Goal: Task Accomplishment & Management: Use online tool/utility

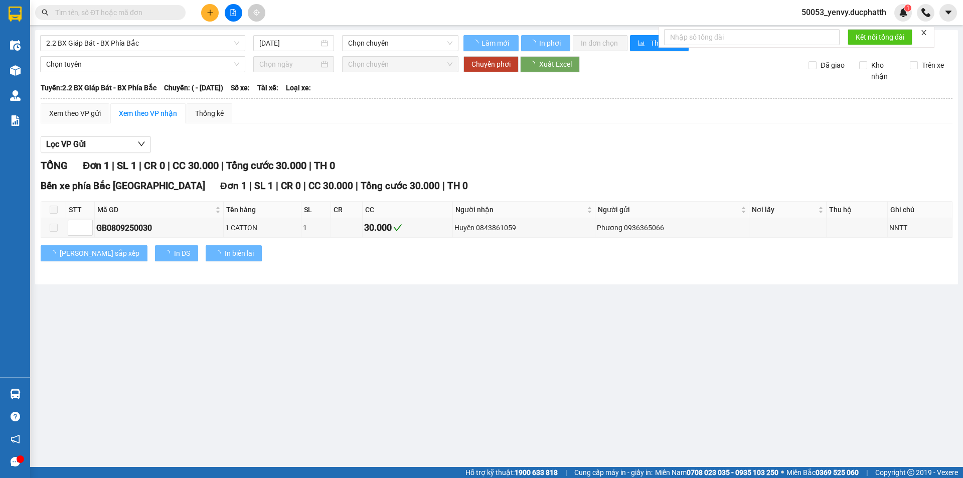
type input "[DATE]"
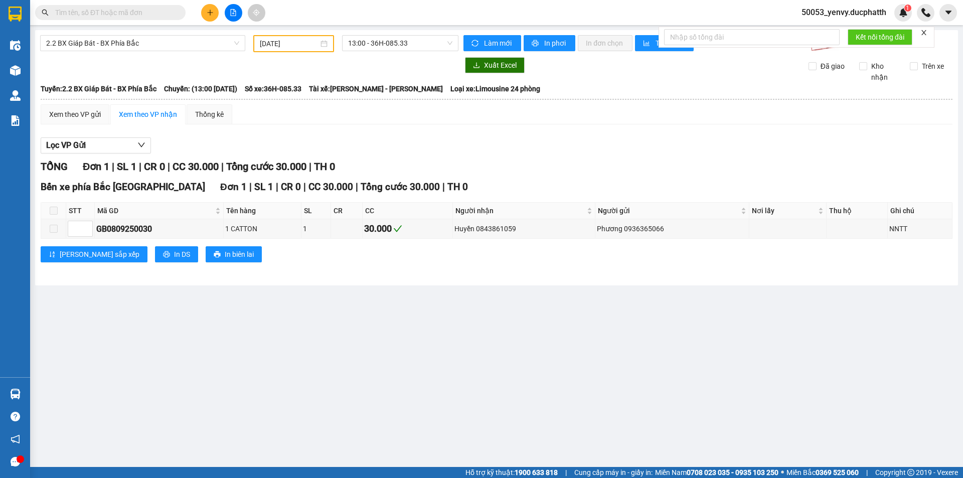
click at [852, 12] on span "50053_yenvy.ducphatth" at bounding box center [843, 12] width 101 height 13
click at [831, 31] on span "Đăng xuất" at bounding box center [848, 31] width 80 height 11
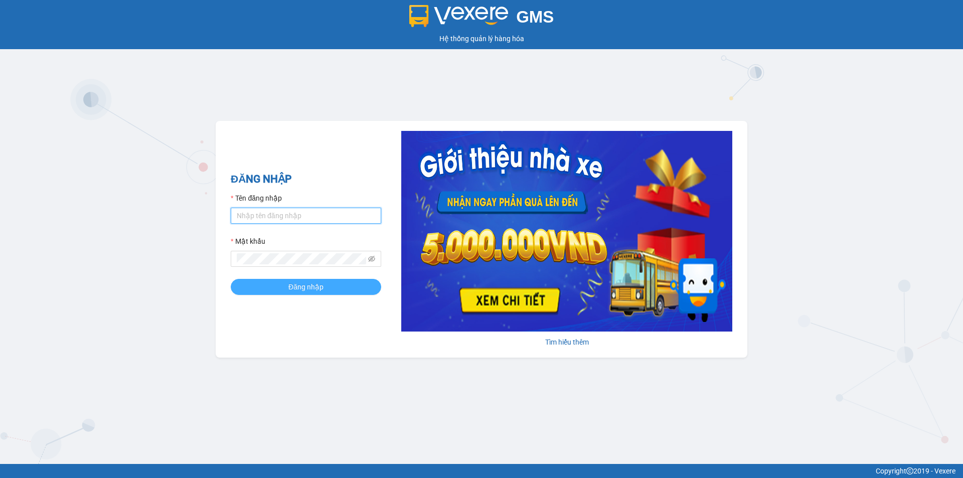
type input "ptynhi.ducphatth"
click at [305, 282] on span "Đăng nhập" at bounding box center [305, 286] width 35 height 11
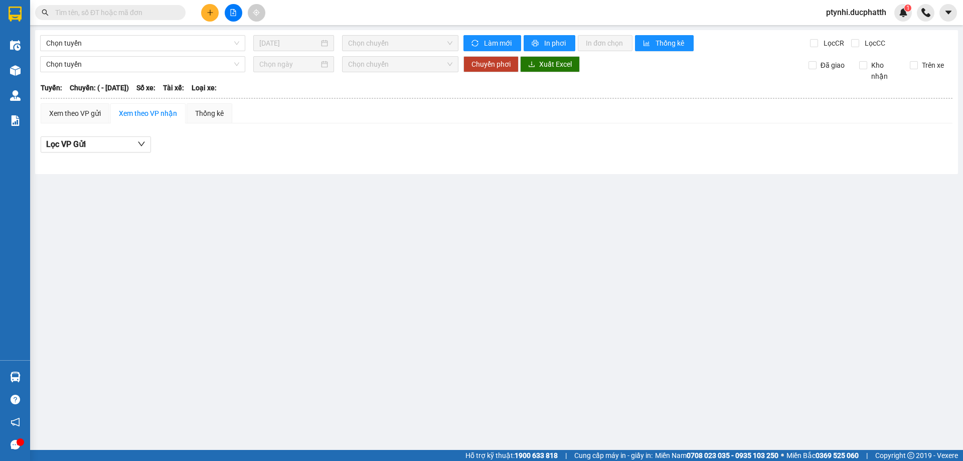
type input "[DATE]"
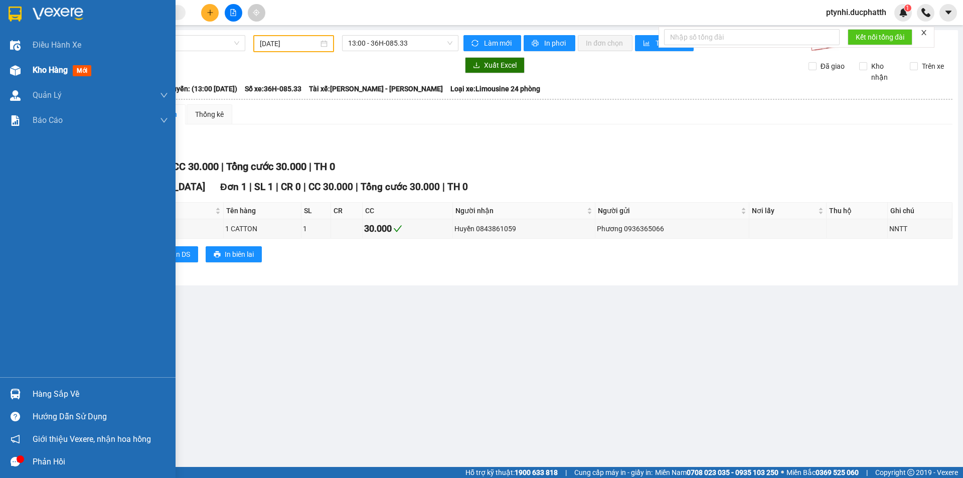
click at [28, 75] on div "Kho hàng mới" at bounding box center [88, 70] width 176 height 25
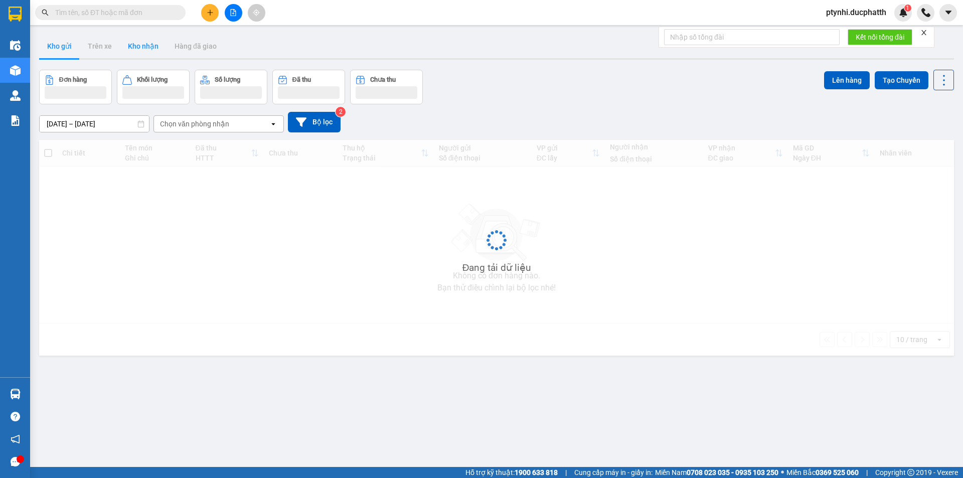
click at [138, 40] on button "Kho nhận" at bounding box center [143, 46] width 47 height 24
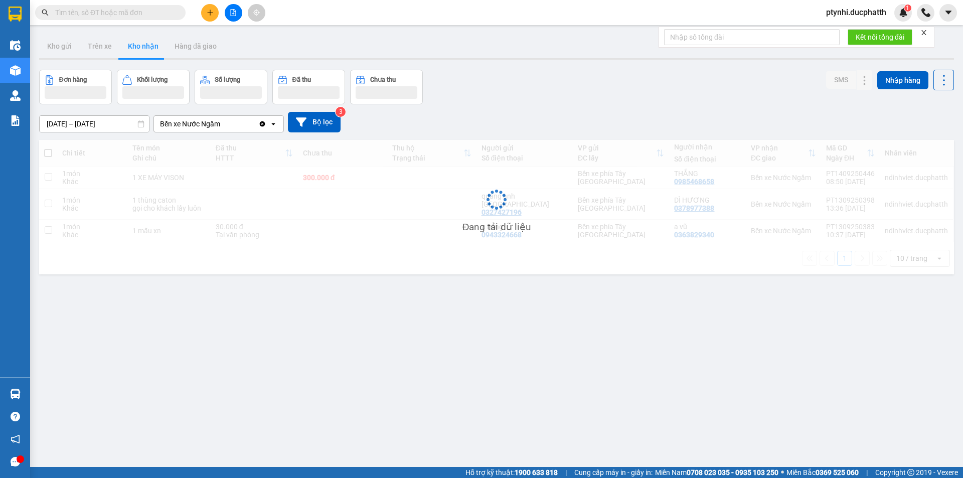
click at [138, 40] on button "Kho nhận" at bounding box center [143, 46] width 47 height 24
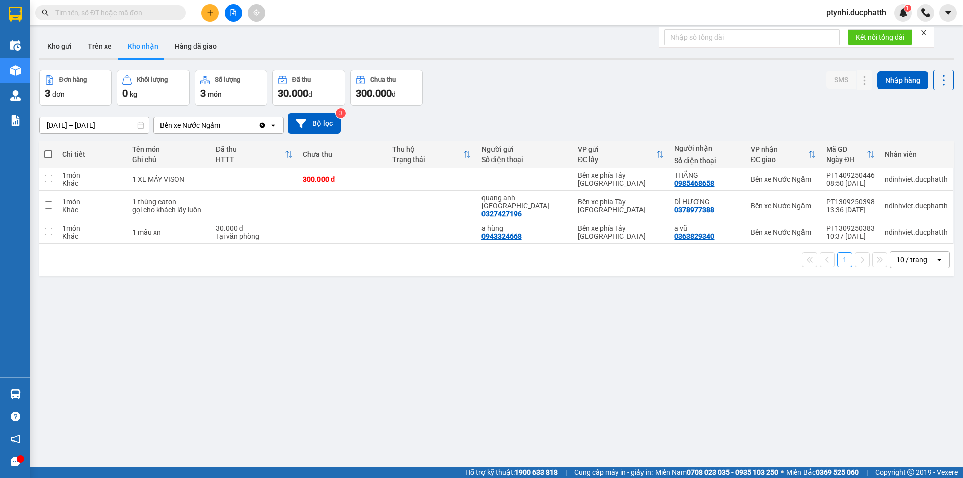
click at [138, 40] on button "Kho nhận" at bounding box center [143, 46] width 47 height 24
click at [296, 348] on div "ver 1.8.143 Kho gửi Trên xe Kho nhận Hàng đã giao Đơn hàng 3 đơn Khối lượng 0 k…" at bounding box center [496, 269] width 923 height 478
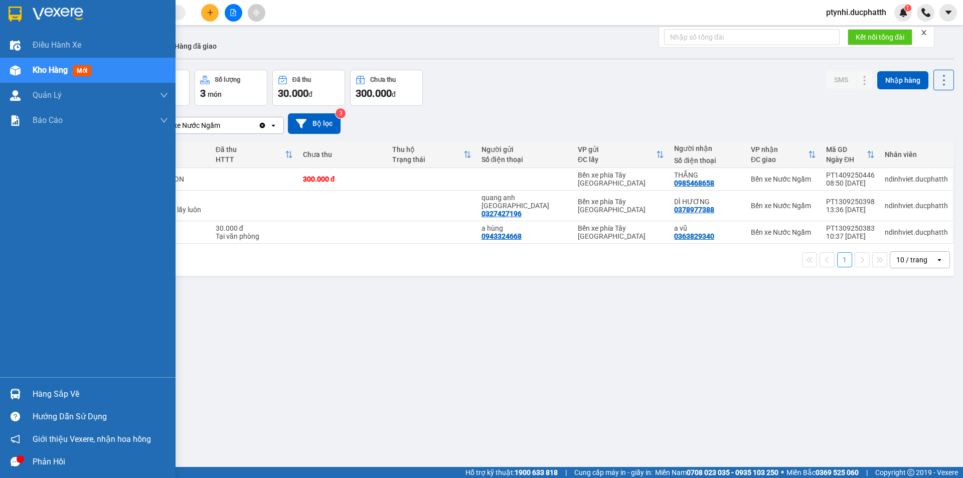
drag, startPoint x: 34, startPoint y: 391, endPoint x: 55, endPoint y: 391, distance: 21.6
click at [34, 391] on div "Hàng sắp về" at bounding box center [100, 394] width 135 height 15
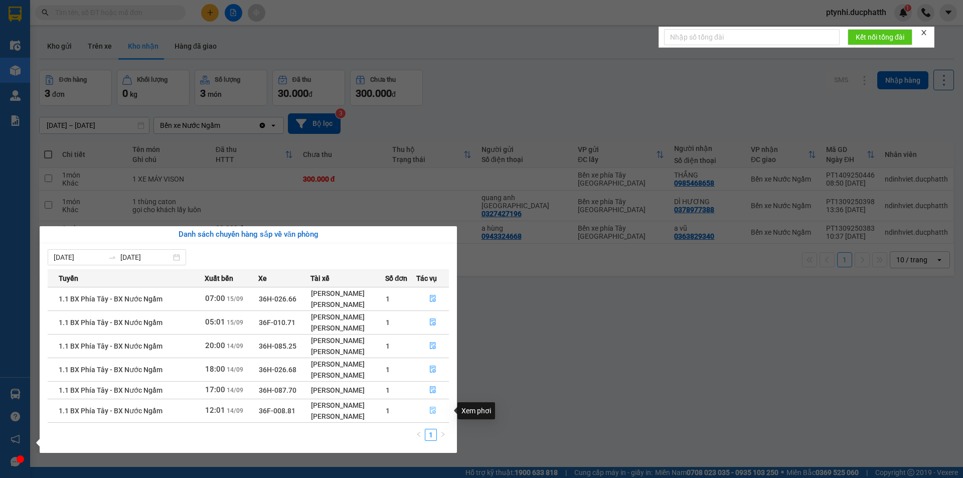
click at [434, 410] on icon "file-done" at bounding box center [432, 410] width 7 height 7
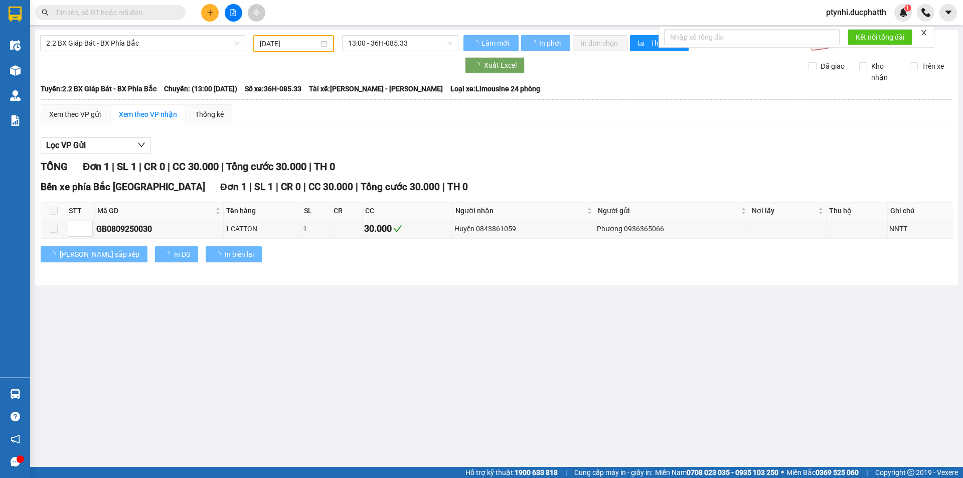
type input "[DATE]"
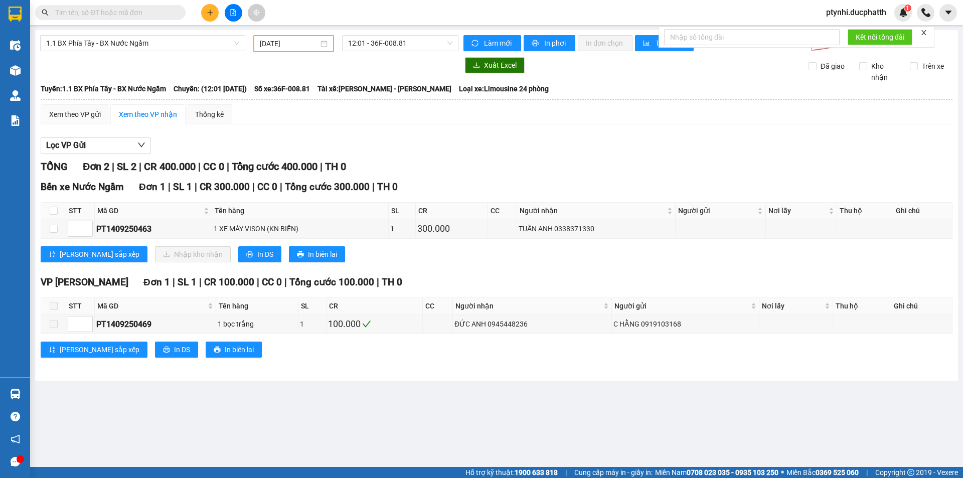
click at [848, 15] on span "ptynhi.ducphatth" at bounding box center [856, 12] width 76 height 13
click at [842, 31] on span "Đăng xuất" at bounding box center [859, 31] width 57 height 11
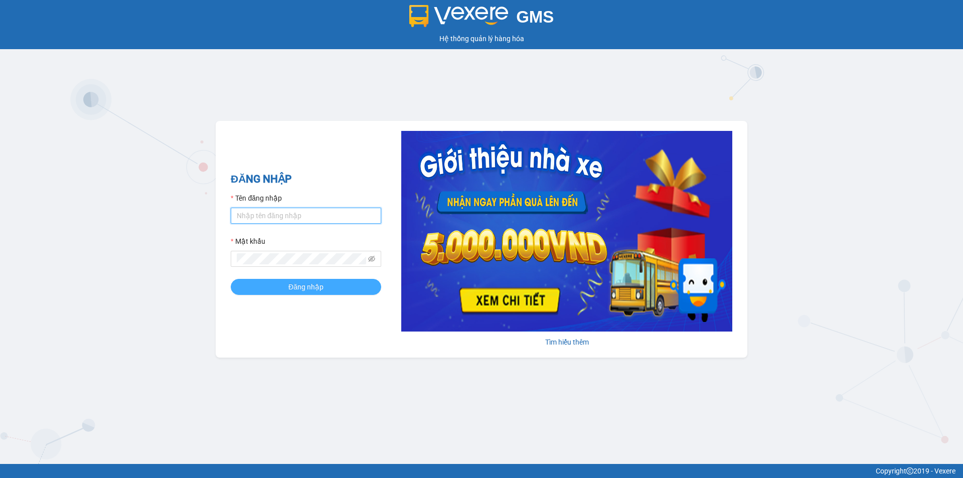
type input "ptynhi.ducphatth"
click at [297, 289] on span "Đăng nhập" at bounding box center [305, 286] width 35 height 11
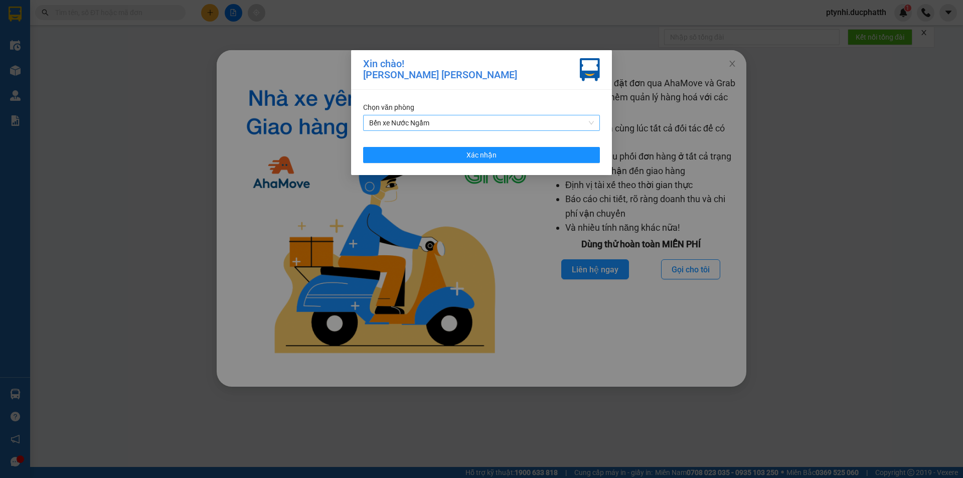
click at [473, 116] on span "Bến xe Nước Ngầm" at bounding box center [481, 122] width 225 height 15
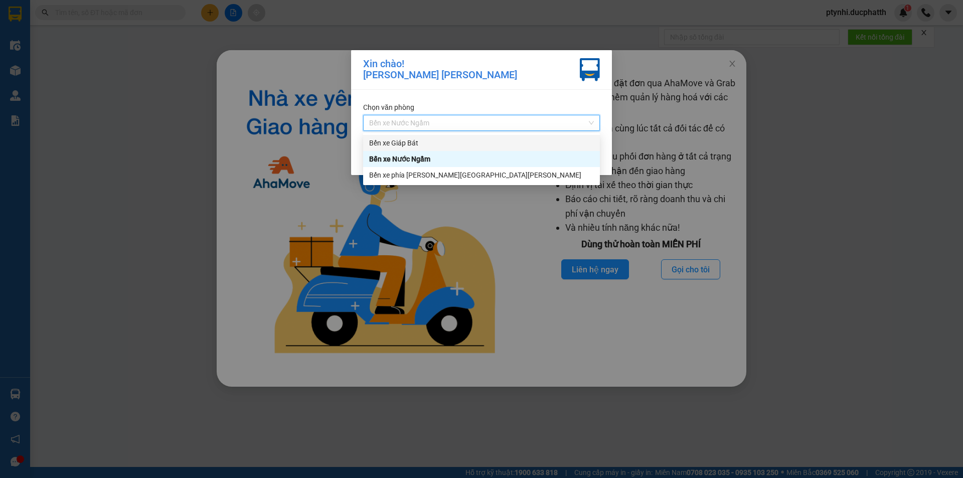
click at [426, 145] on div "Bến xe Giáp Bát" at bounding box center [481, 142] width 225 height 11
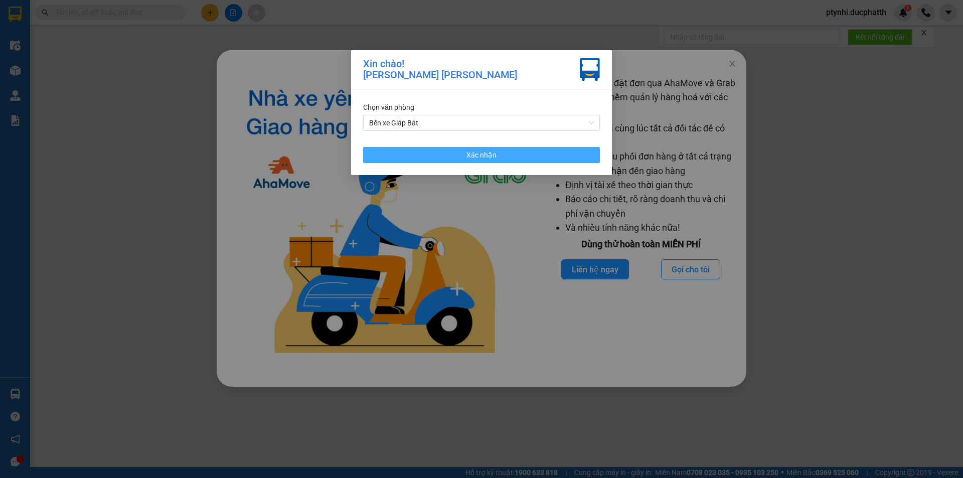
click at [429, 157] on button "Xác nhận" at bounding box center [481, 155] width 237 height 16
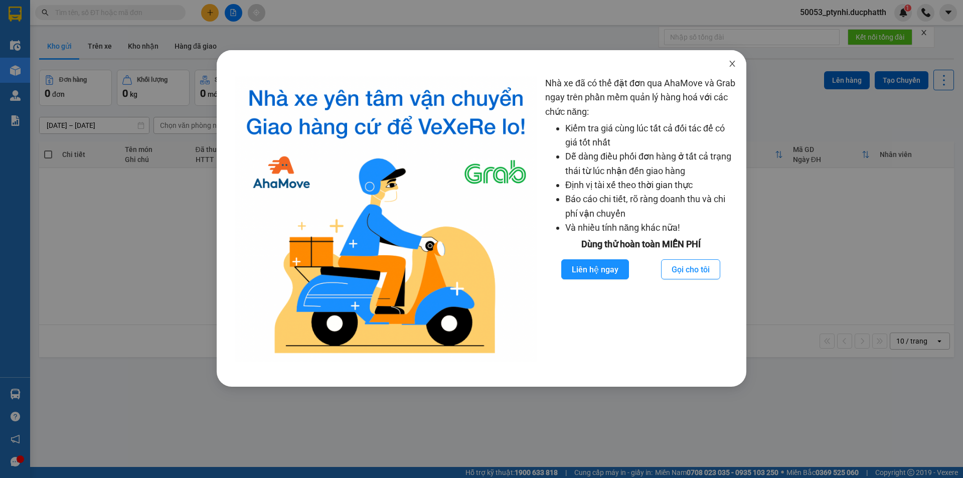
click at [738, 63] on span "Close" at bounding box center [732, 64] width 28 height 28
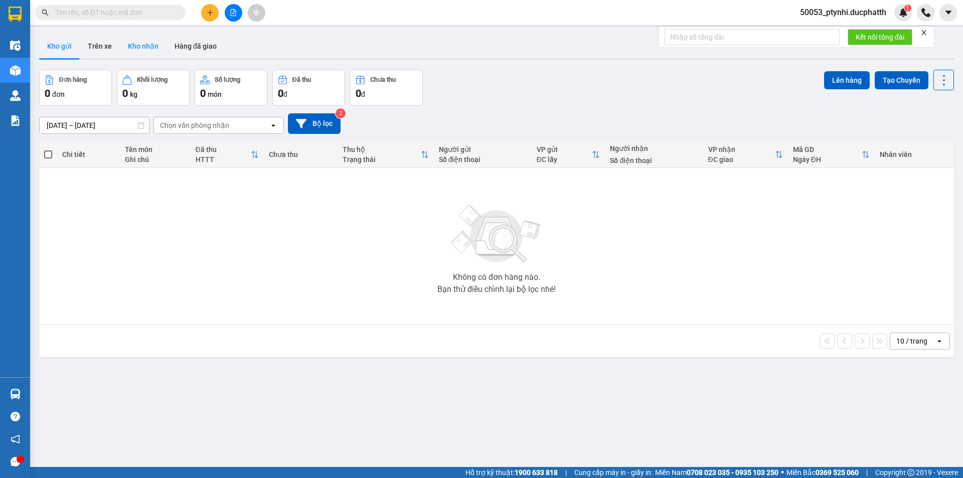
click at [148, 41] on button "Kho nhận" at bounding box center [143, 46] width 47 height 24
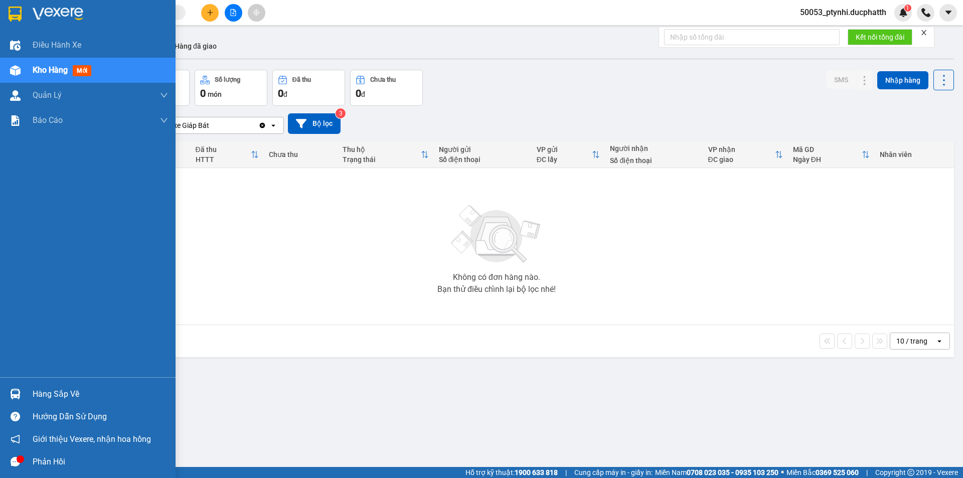
click at [15, 393] on img at bounding box center [15, 394] width 11 height 11
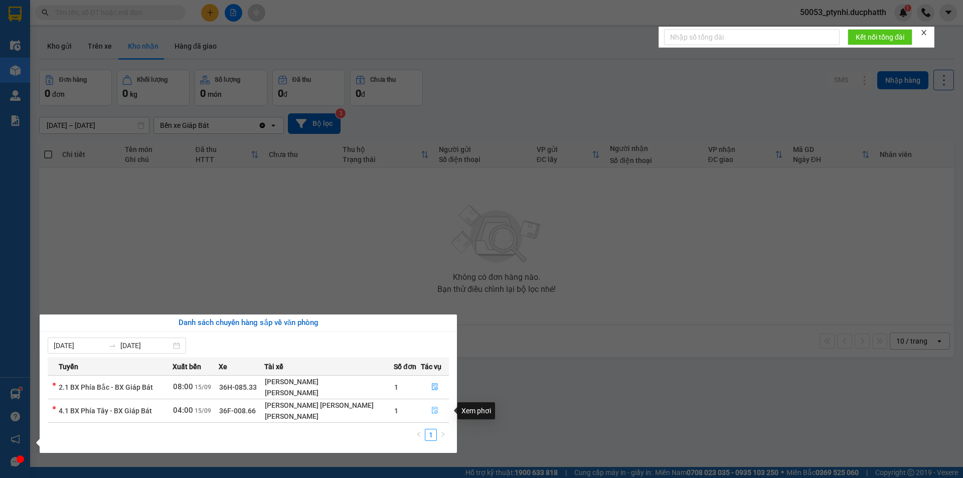
click at [431, 409] on icon "file-done" at bounding box center [434, 410] width 7 height 7
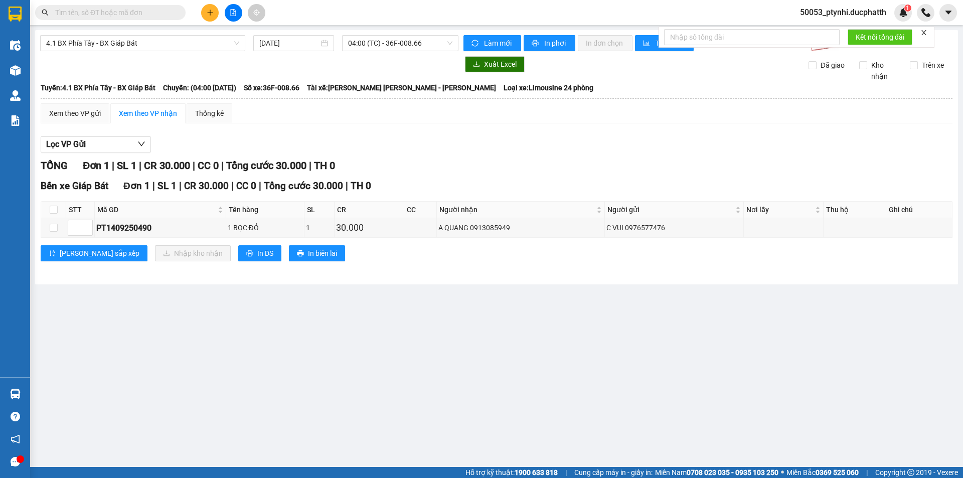
click at [48, 208] on th at bounding box center [53, 210] width 25 height 17
click at [53, 209] on input "checkbox" at bounding box center [54, 210] width 8 height 8
checkbox input "true"
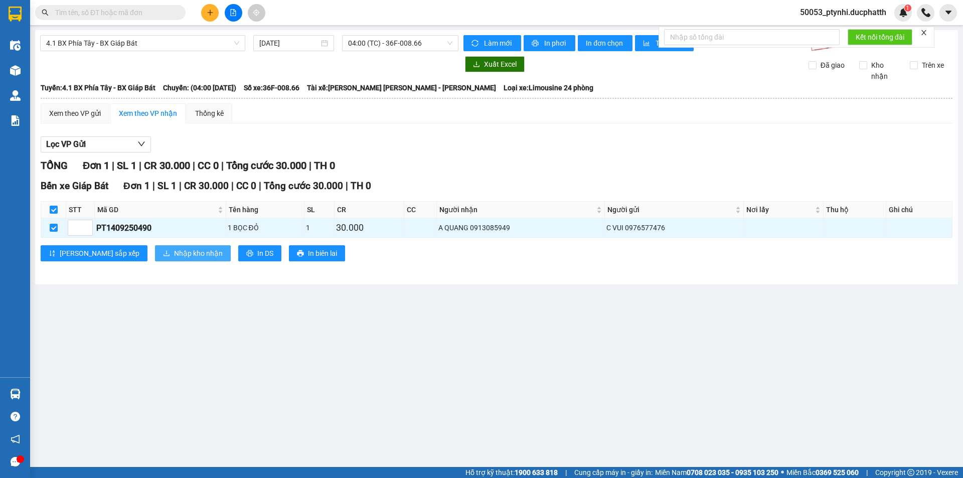
click at [174, 251] on span "Nhập kho nhận" at bounding box center [198, 253] width 49 height 11
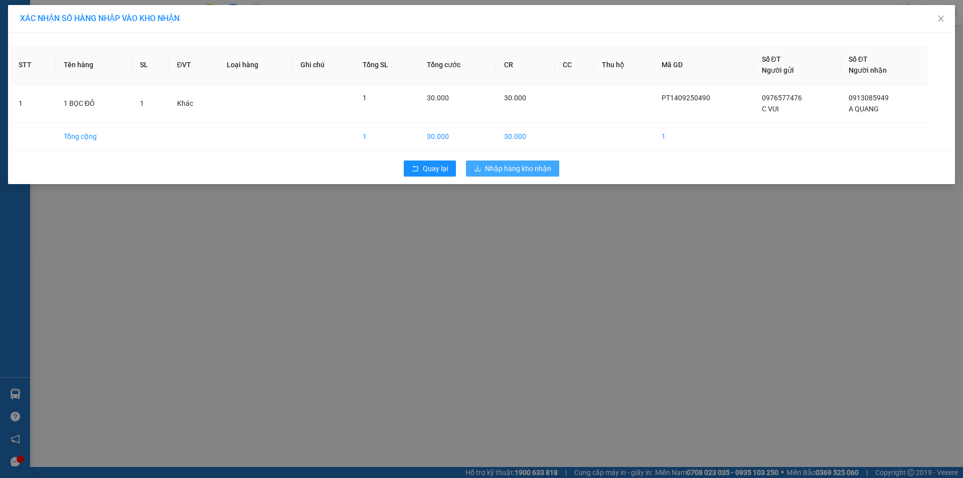
click at [552, 169] on button "Nhập hàng kho nhận" at bounding box center [512, 168] width 93 height 16
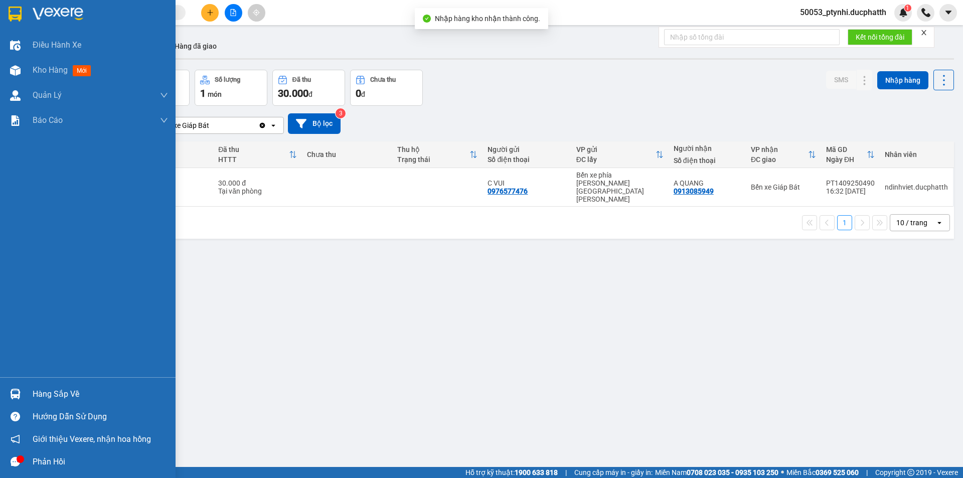
click at [14, 73] on img at bounding box center [15, 70] width 11 height 11
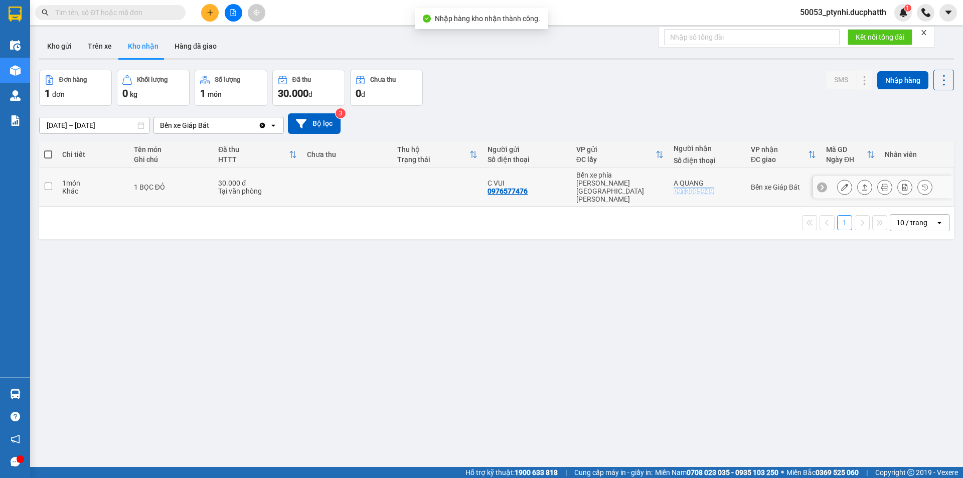
copy div "0913085949"
drag, startPoint x: 670, startPoint y: 185, endPoint x: 424, endPoint y: 15, distance: 299.2
click at [711, 179] on div "A QUANG 0913085949" at bounding box center [706, 187] width 67 height 16
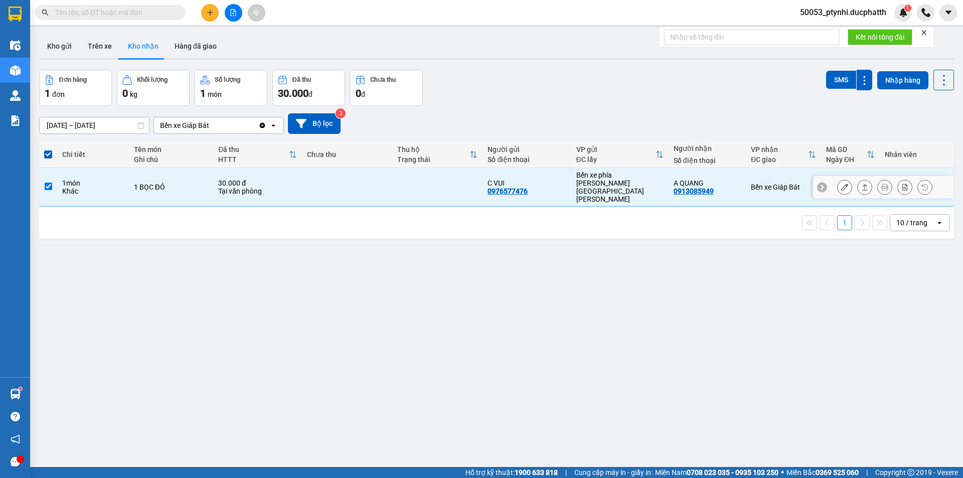
click at [339, 182] on td at bounding box center [347, 187] width 90 height 39
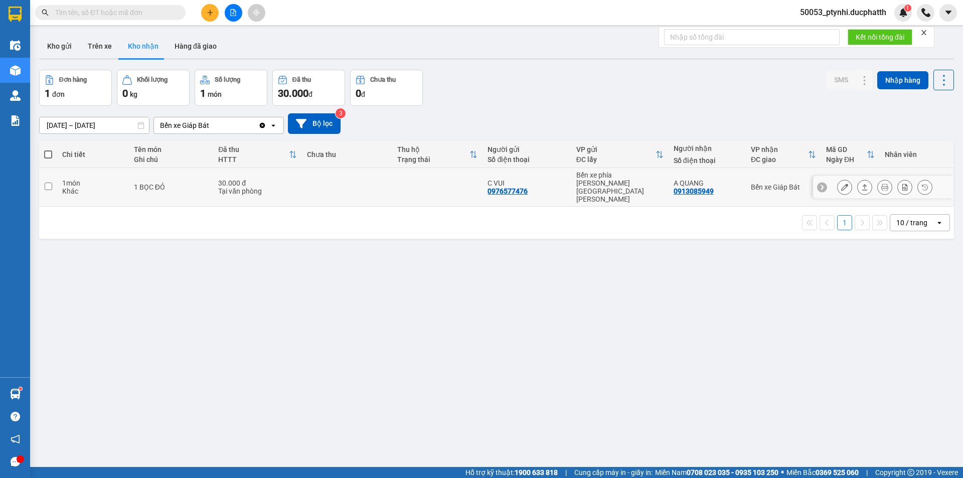
click at [388, 183] on td at bounding box center [347, 187] width 90 height 39
checkbox input "true"
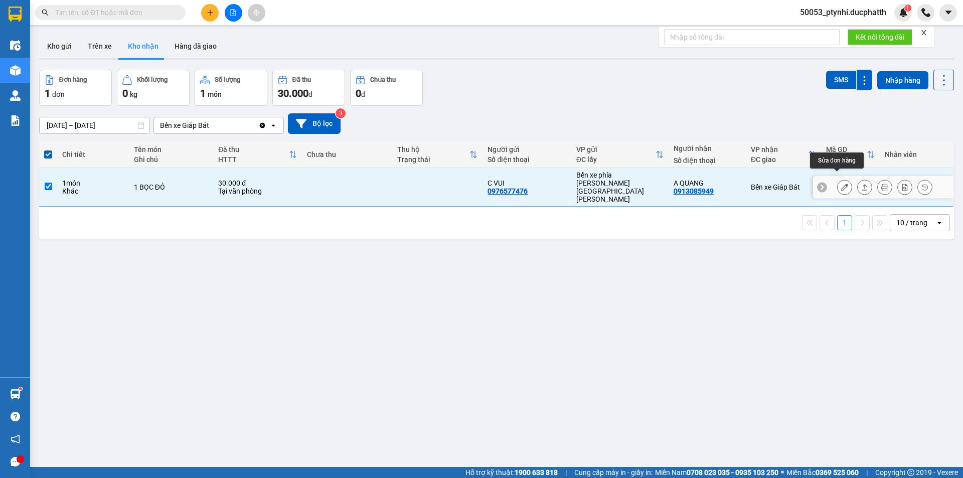
click at [841, 184] on icon at bounding box center [844, 187] width 7 height 7
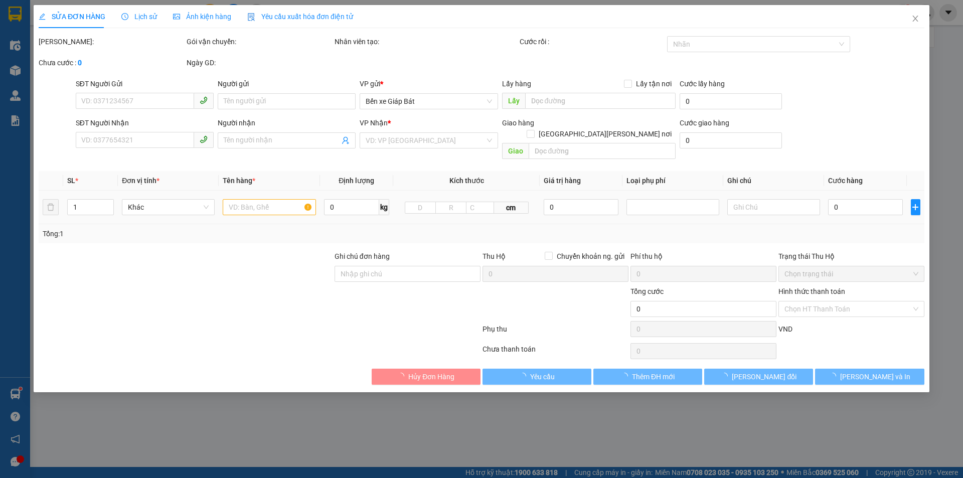
type input "0976577476"
type input "C VUI"
type input "0913085949"
type input "A QUANG"
type input "30.000"
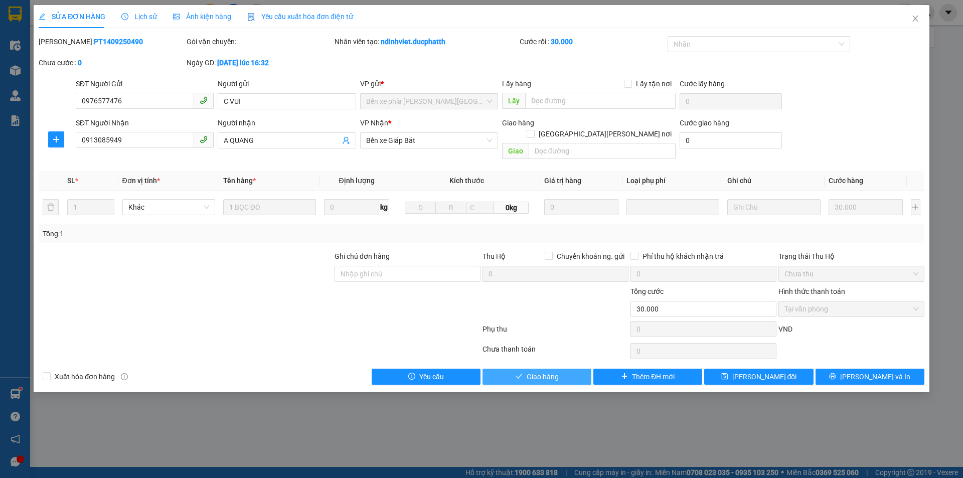
click at [565, 369] on button "Giao hàng" at bounding box center [536, 377] width 109 height 16
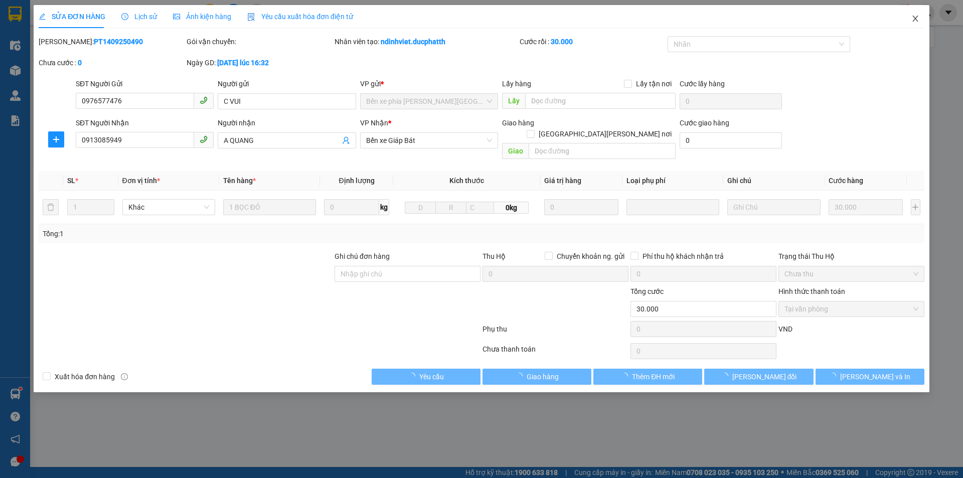
click at [917, 17] on icon "close" at bounding box center [915, 19] width 6 height 6
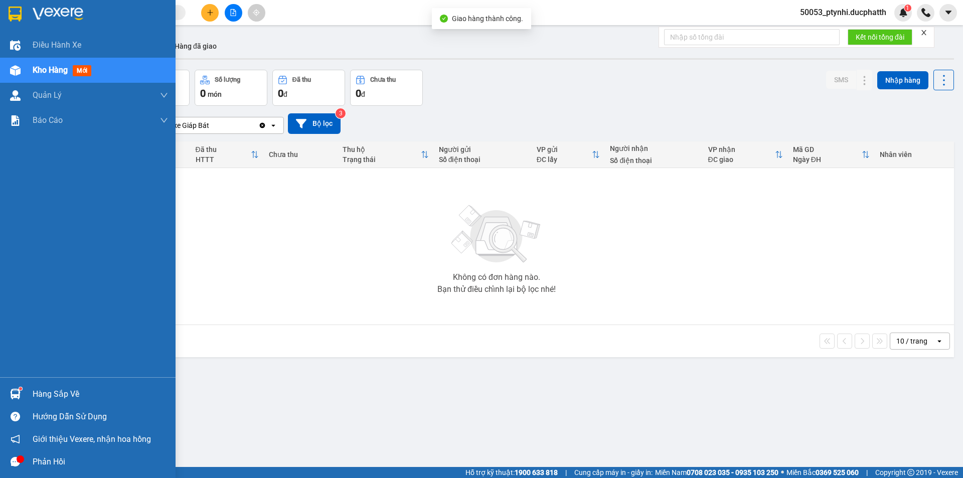
click at [33, 385] on div "Hàng sắp về" at bounding box center [88, 394] width 176 height 23
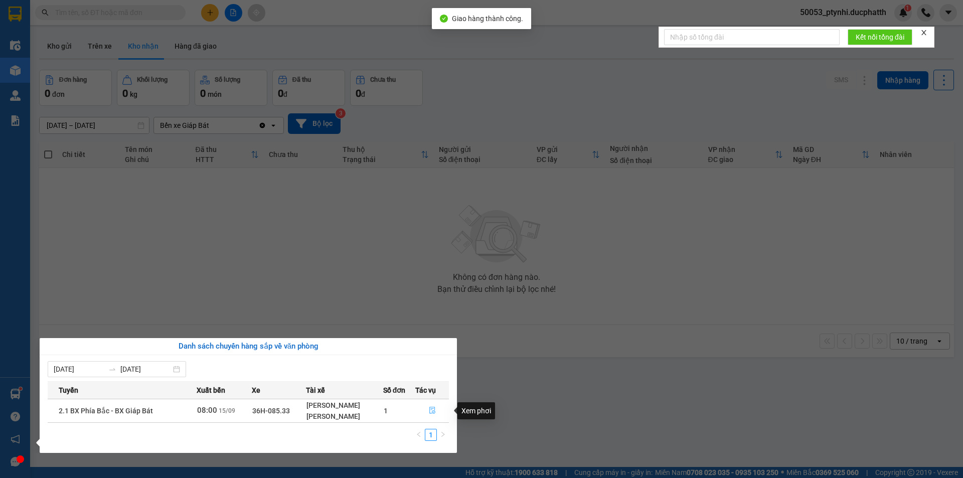
click at [437, 414] on button "button" at bounding box center [432, 411] width 33 height 16
